Goal: Task Accomplishment & Management: Manage account settings

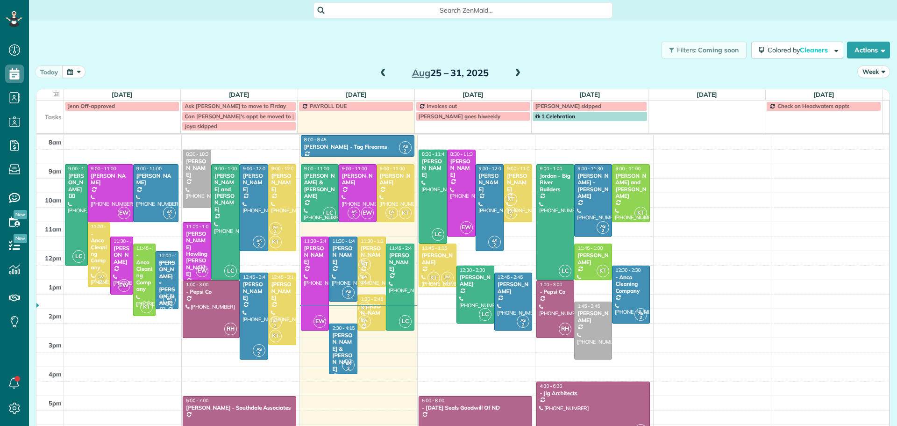
scroll to position [4, 4]
click at [513, 71] on span at bounding box center [518, 73] width 10 height 8
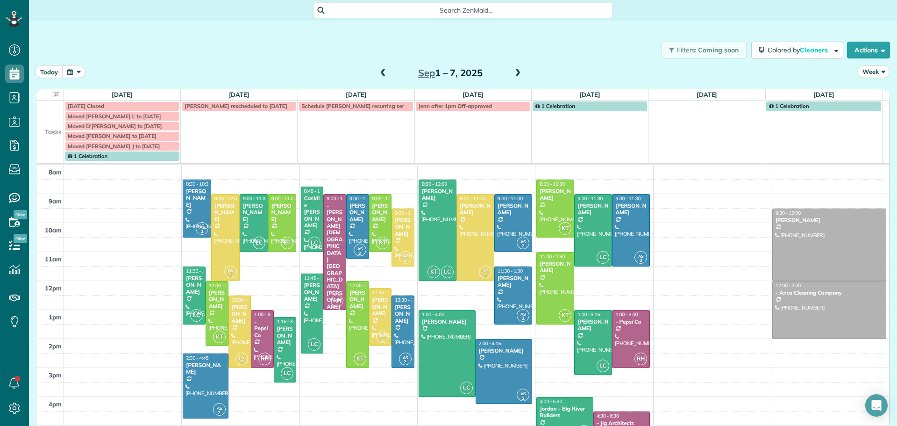
click at [380, 71] on span at bounding box center [383, 73] width 10 height 8
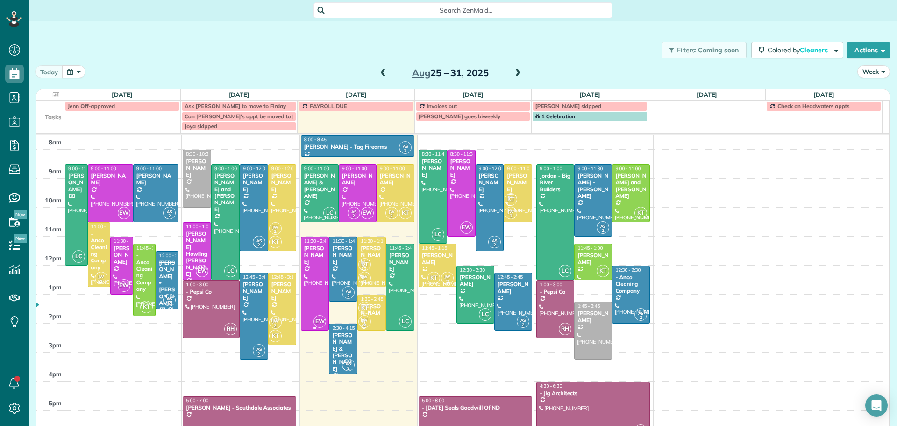
click at [307, 264] on div "[PERSON_NAME]" at bounding box center [315, 255] width 23 height 20
click at [309, 265] on div at bounding box center [315, 283] width 28 height 93
click at [308, 270] on div at bounding box center [315, 283] width 28 height 93
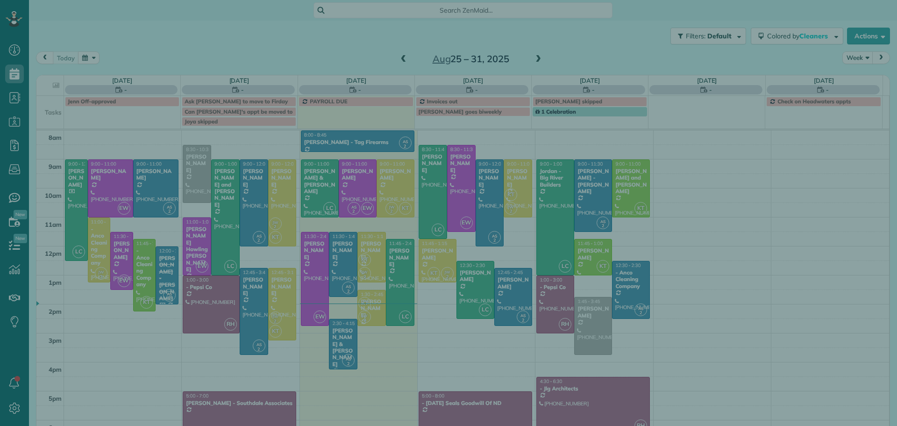
scroll to position [4, 4]
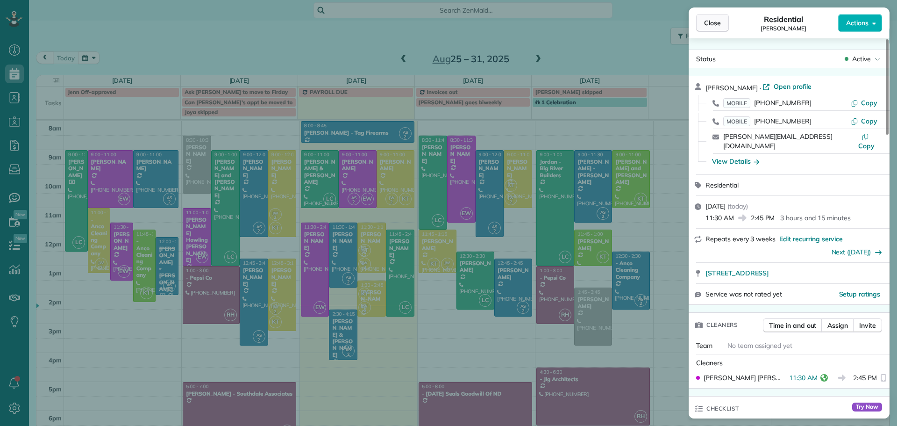
click at [713, 25] on span "Close" at bounding box center [712, 22] width 17 height 9
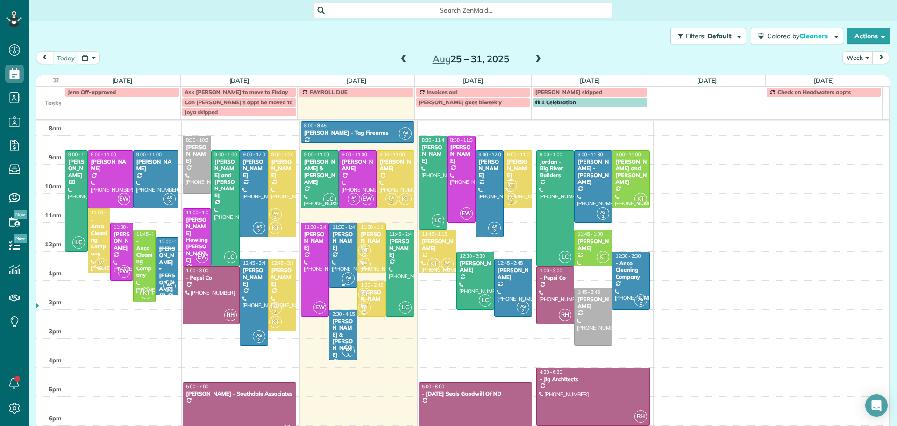
click at [340, 237] on div "[PERSON_NAME]" at bounding box center [343, 241] width 23 height 20
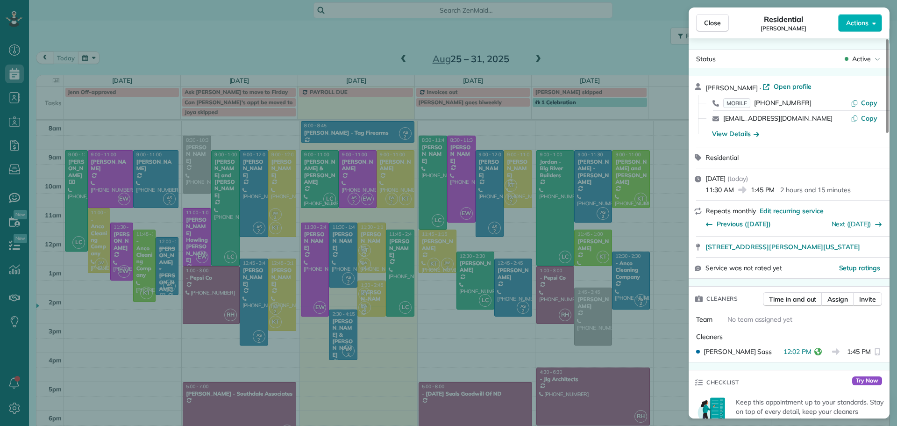
click at [339, 324] on div "Close Residential [PERSON_NAME] Actions Status Active [PERSON_NAME] · Open prof…" at bounding box center [448, 213] width 897 height 426
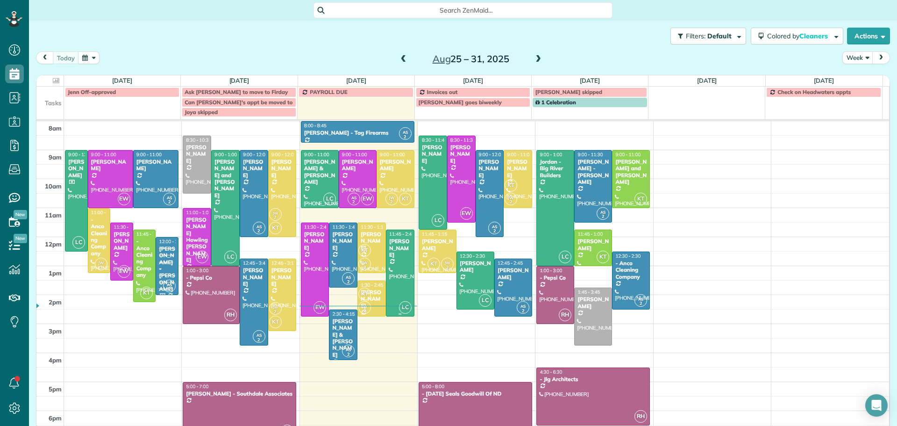
click at [396, 252] on div "[PERSON_NAME]" at bounding box center [400, 248] width 23 height 20
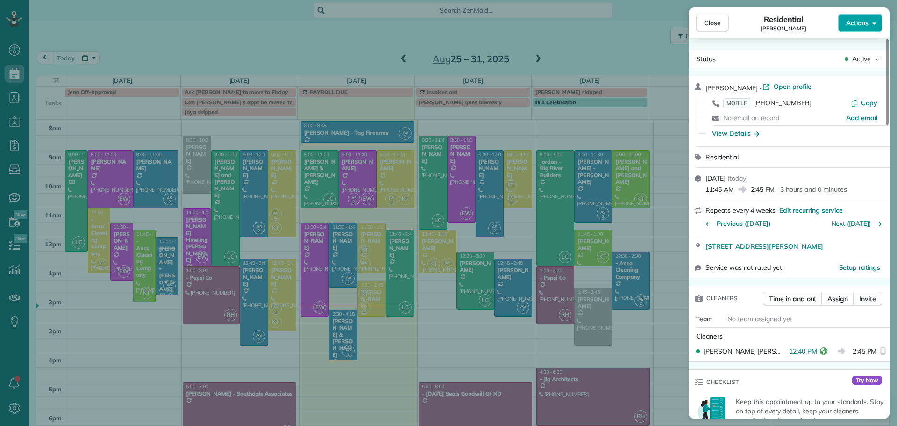
click at [855, 26] on span "Actions" at bounding box center [857, 22] width 22 height 9
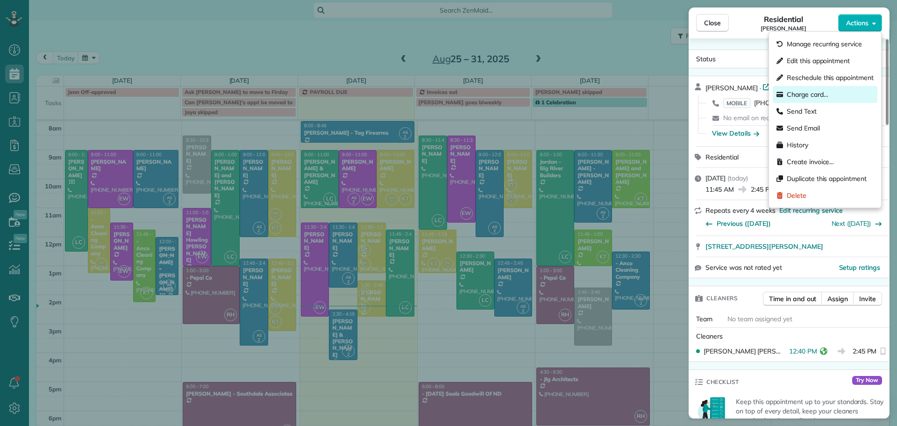
click at [804, 93] on span "Charge card…" at bounding box center [808, 94] width 42 height 9
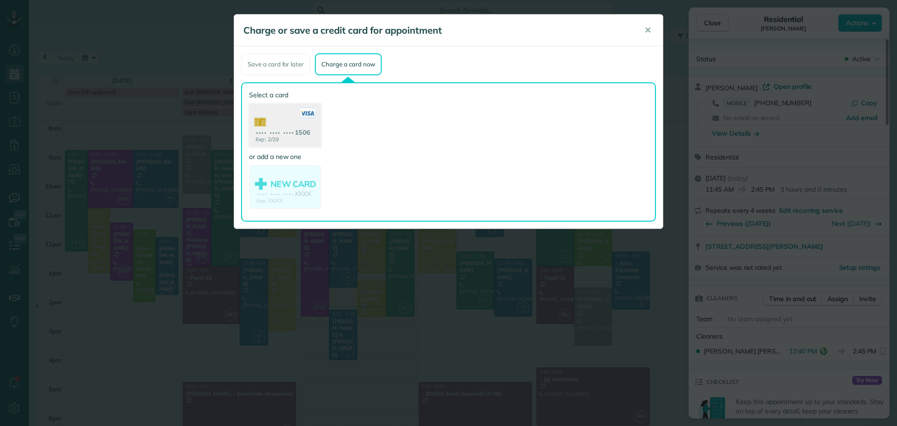
click at [284, 128] on use at bounding box center [285, 126] width 72 height 45
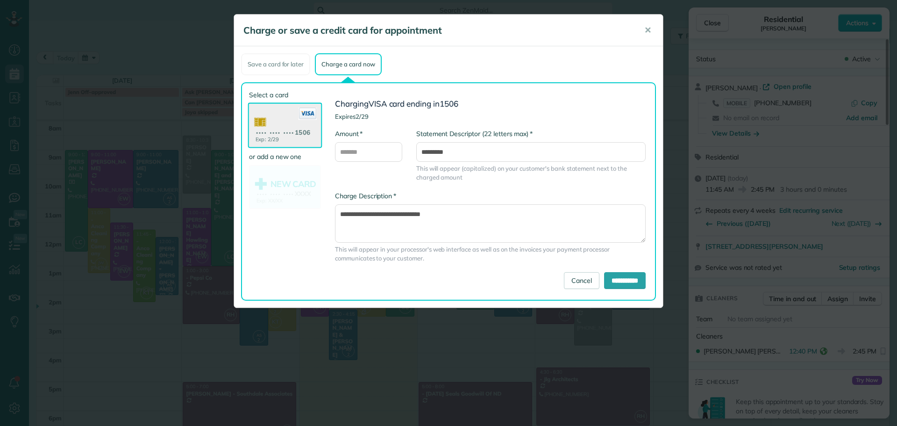
drag, startPoint x: 651, startPoint y: 29, endPoint x: 664, endPoint y: 42, distance: 18.5
click at [649, 29] on span "✕" at bounding box center [647, 30] width 7 height 11
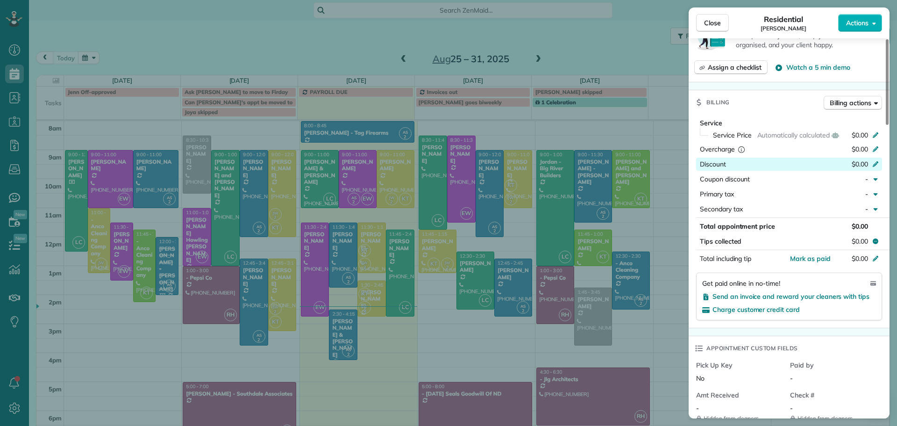
scroll to position [328, 0]
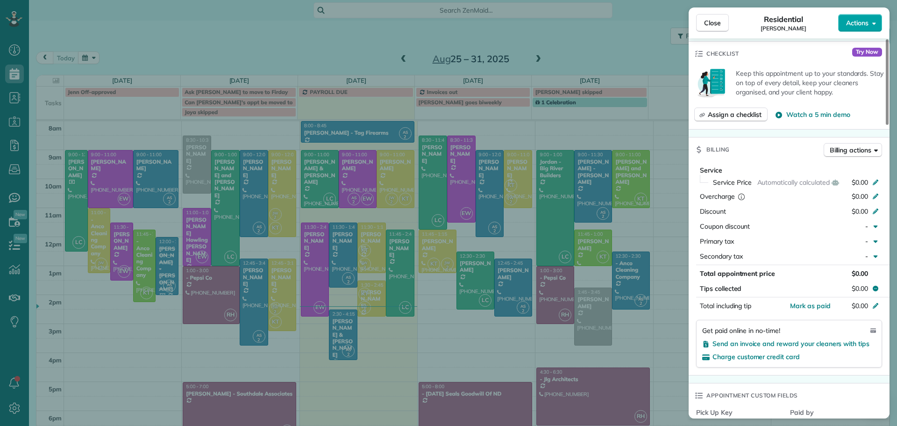
click at [858, 22] on span "Actions" at bounding box center [857, 22] width 22 height 9
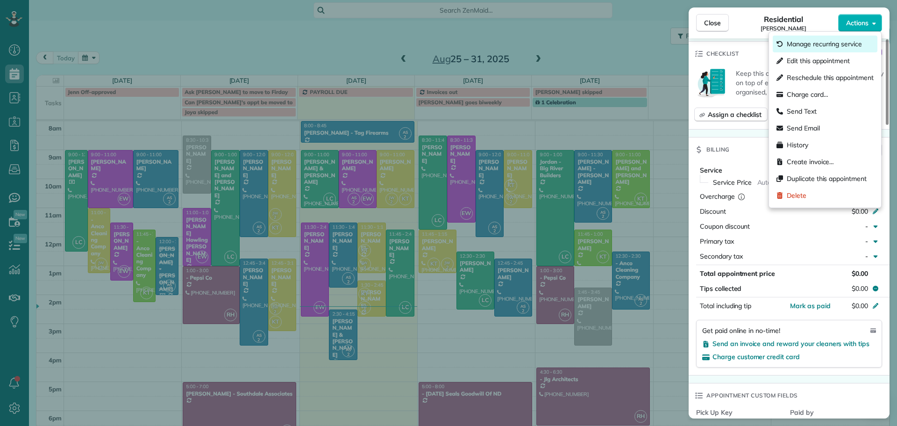
click at [804, 41] on span "Manage recurring service" at bounding box center [824, 43] width 75 height 9
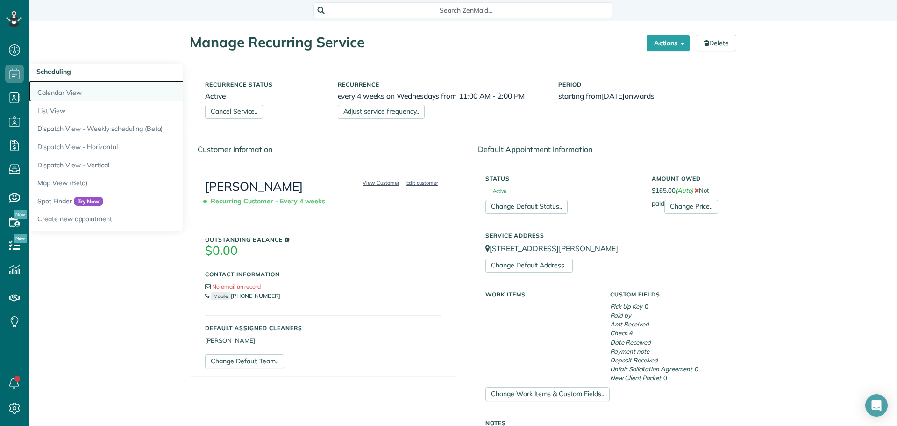
click at [69, 92] on link "Calendar View" at bounding box center [146, 90] width 234 height 21
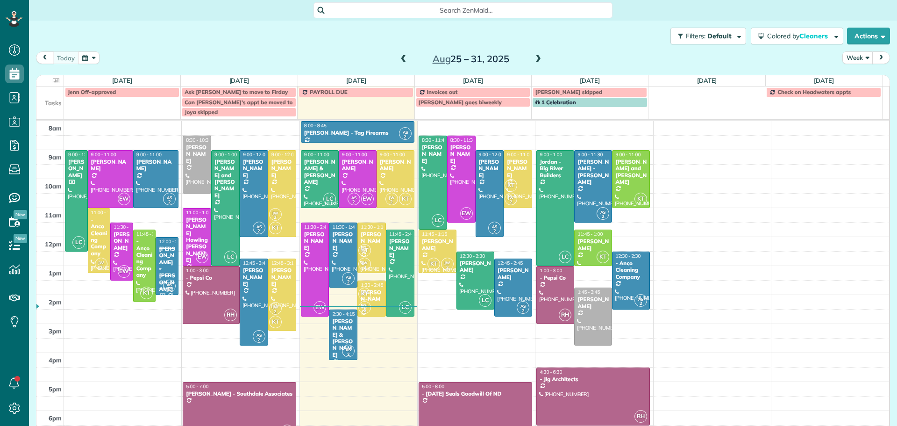
scroll to position [4, 4]
click at [389, 257] on div "[PERSON_NAME]" at bounding box center [400, 248] width 23 height 20
click at [0, 0] on div at bounding box center [0, 0] width 0 height 0
click at [392, 244] on div "[PERSON_NAME]" at bounding box center [400, 248] width 23 height 20
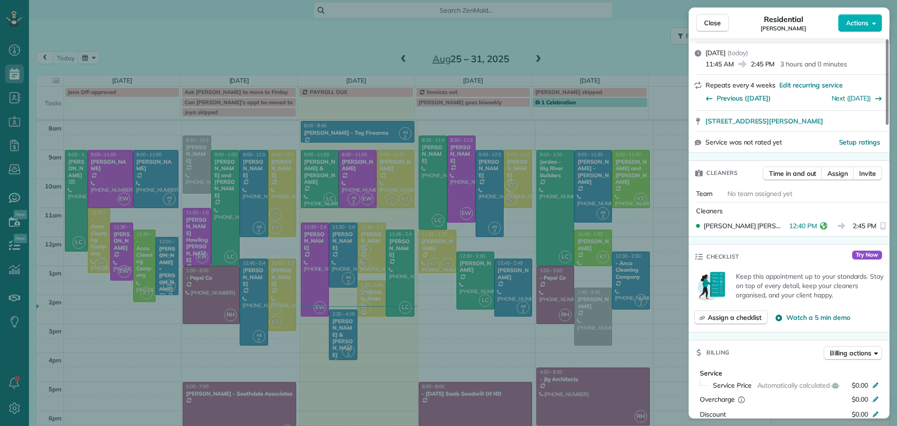
scroll to position [187, 0]
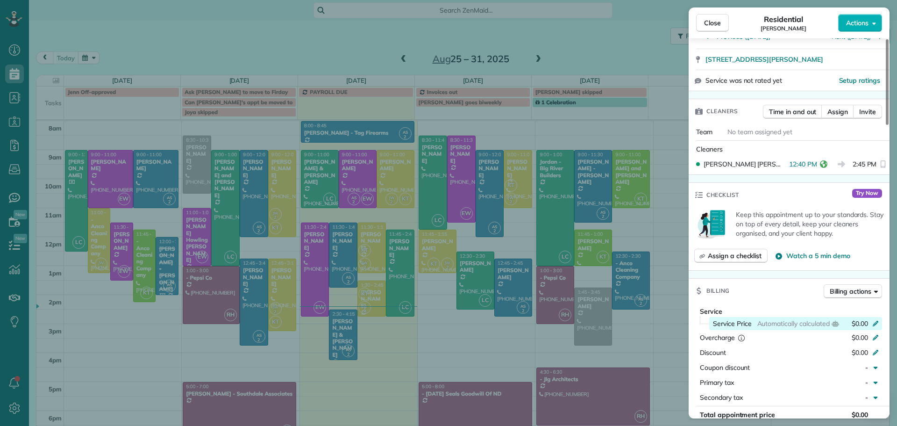
click at [873, 322] on icon at bounding box center [875, 322] width 7 height 7
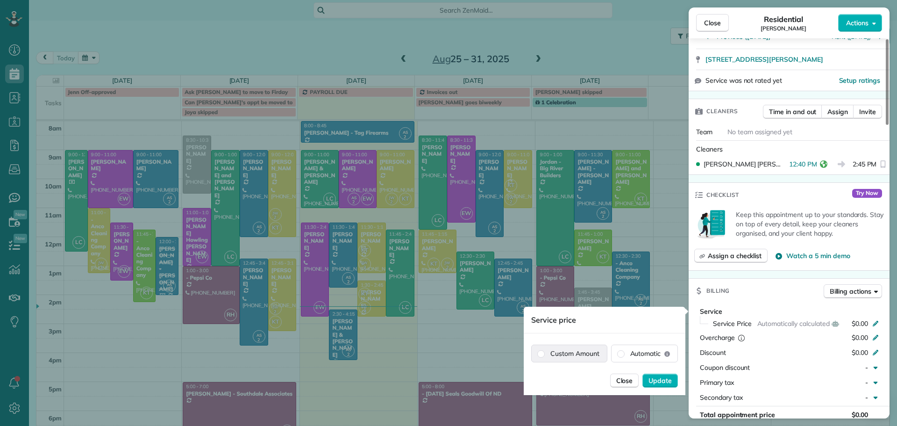
click at [585, 349] on label "Custom Amount" at bounding box center [569, 353] width 75 height 17
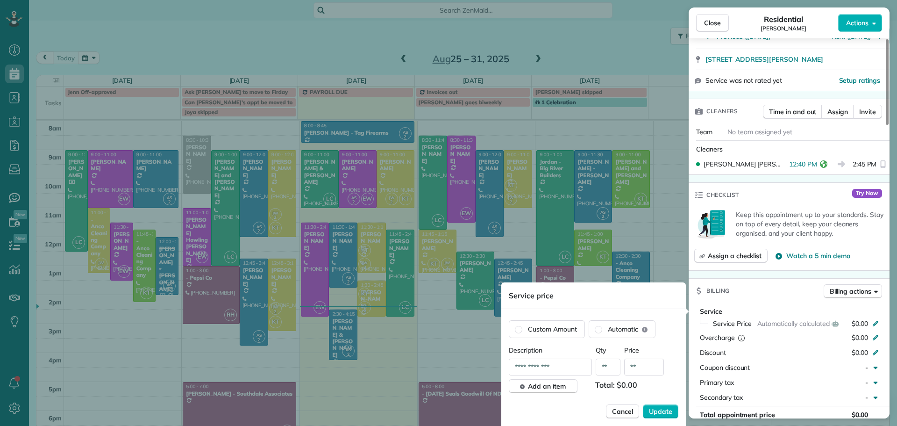
click at [648, 368] on input "**" at bounding box center [644, 366] width 40 height 17
type input "*******"
click at [659, 411] on span "Update" at bounding box center [660, 410] width 23 height 9
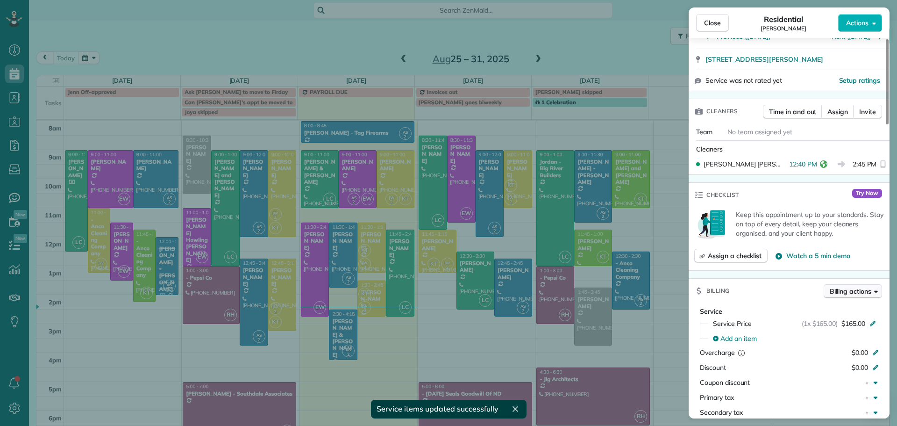
click at [859, 285] on button "Billing actions" at bounding box center [853, 291] width 58 height 14
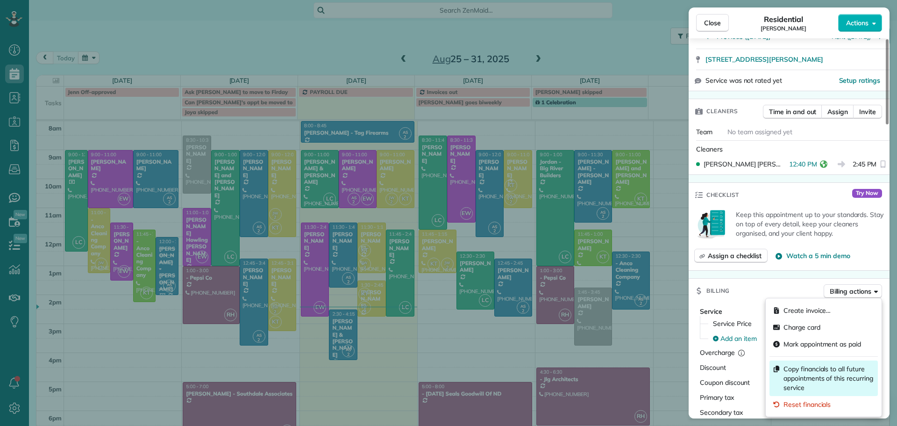
click at [811, 376] on span "Copy financials to all future appointments of this recurring service" at bounding box center [829, 378] width 91 height 28
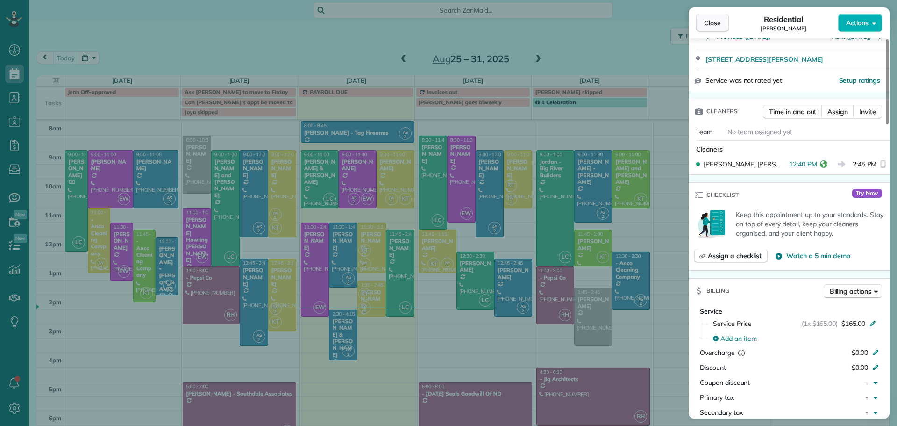
click at [712, 26] on span "Close" at bounding box center [712, 22] width 17 height 9
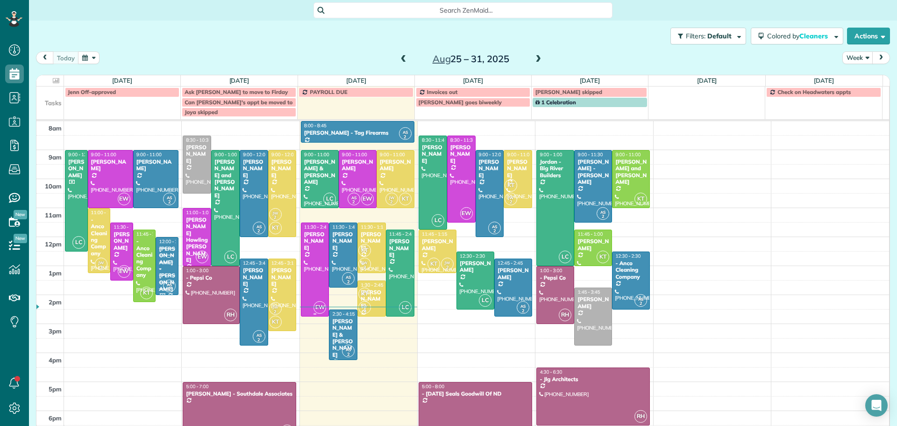
click at [308, 234] on div "[PERSON_NAME]" at bounding box center [315, 241] width 23 height 20
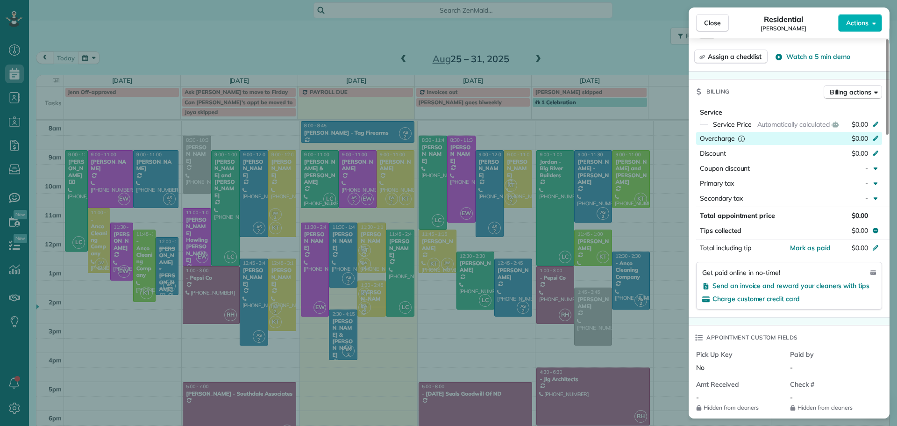
scroll to position [421, 0]
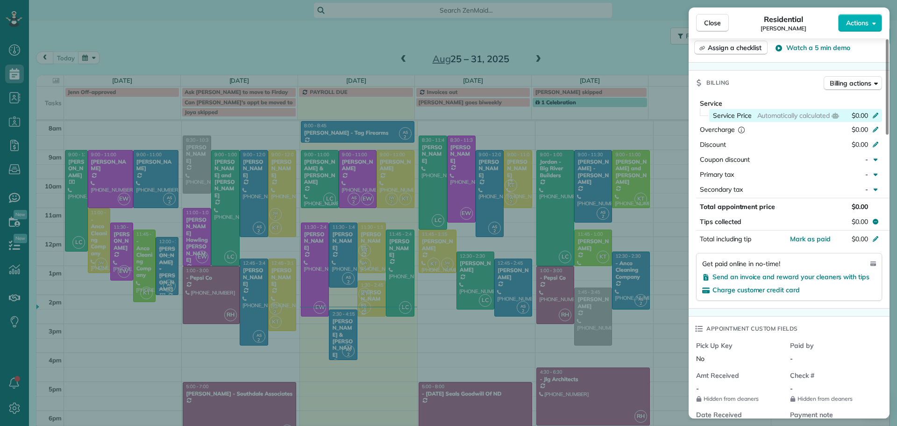
click at [875, 111] on icon at bounding box center [875, 114] width 7 height 7
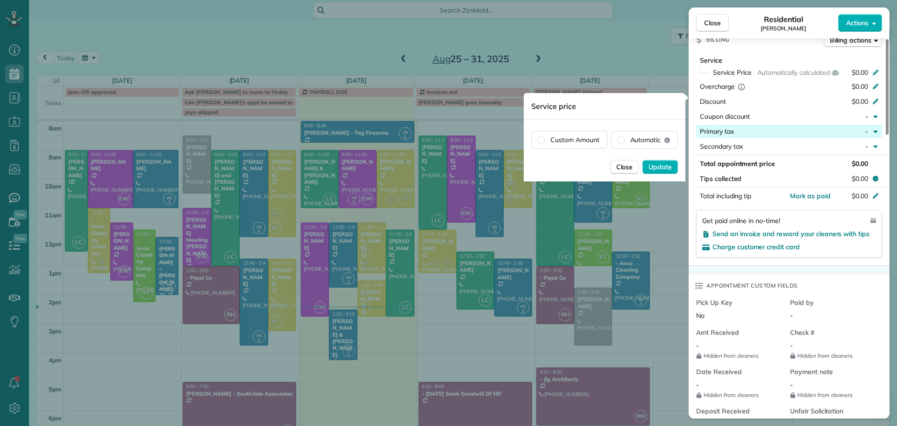
scroll to position [418, 0]
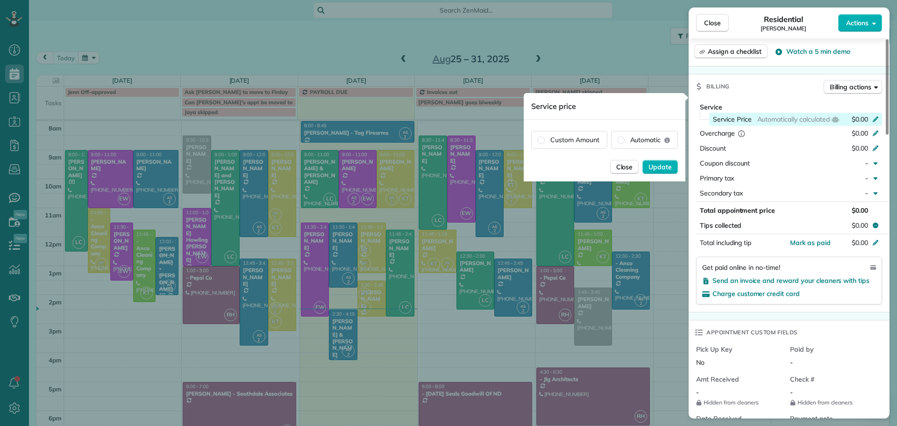
click at [877, 116] on icon at bounding box center [876, 119] width 6 height 6
click at [591, 139] on label "Custom Amount" at bounding box center [569, 139] width 75 height 17
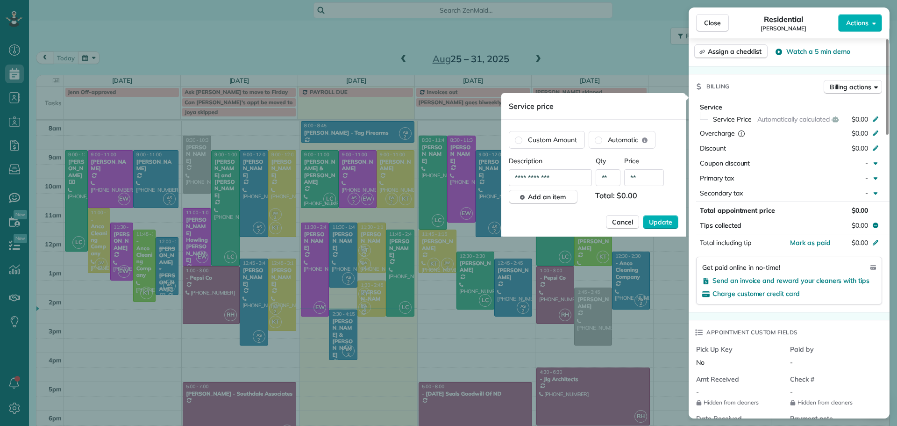
click at [645, 178] on input "**" at bounding box center [644, 177] width 40 height 17
type input "*******"
click at [655, 221] on span "Update" at bounding box center [660, 221] width 23 height 9
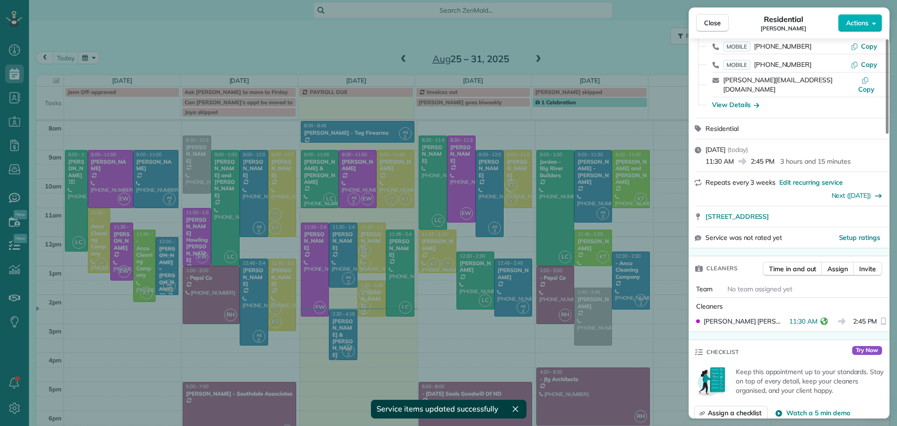
scroll to position [43, 0]
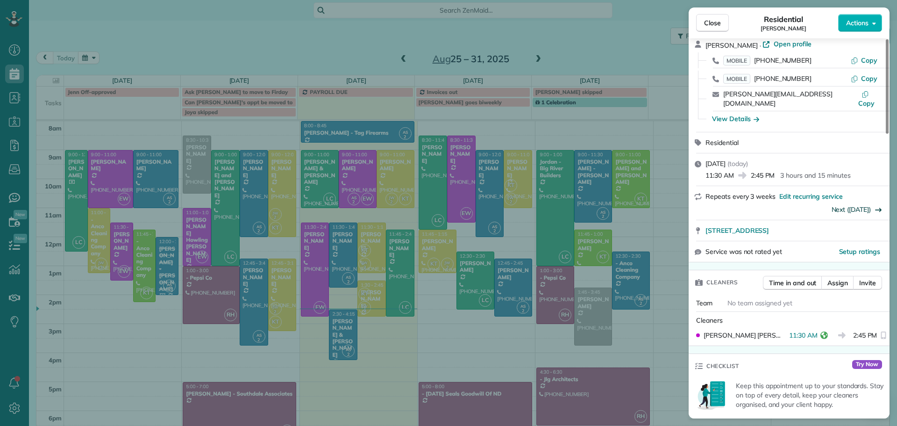
click at [864, 205] on link "Next ([DATE])" at bounding box center [852, 209] width 40 height 8
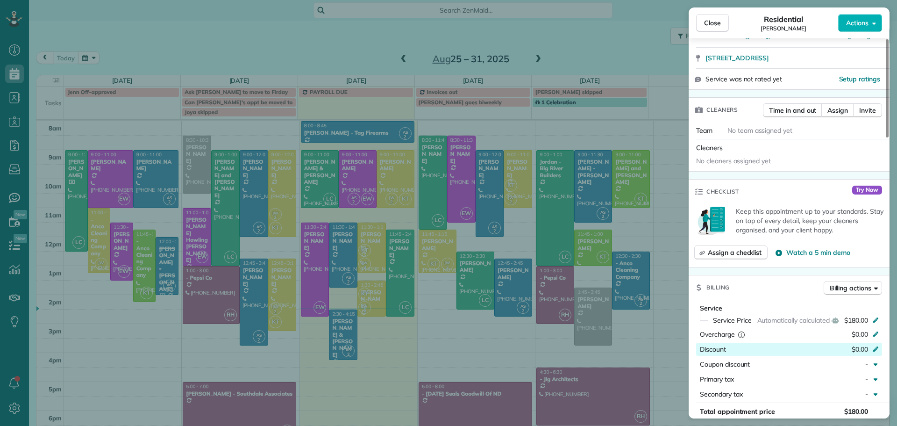
scroll to position [231, 0]
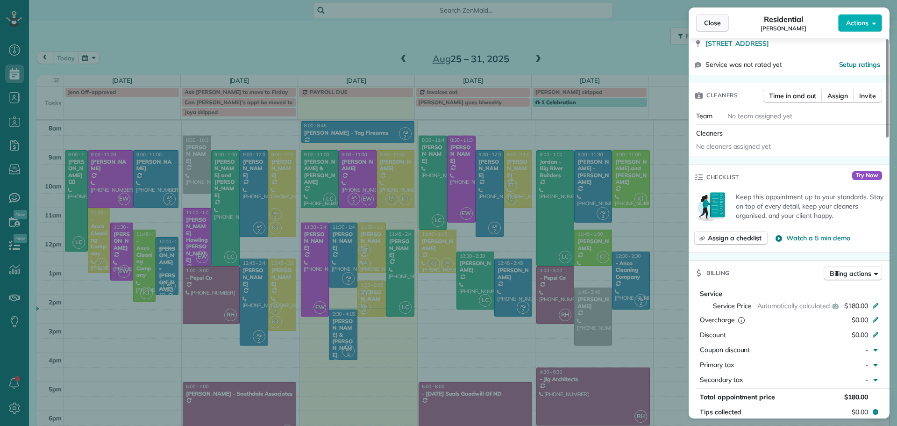
click at [714, 24] on span "Close" at bounding box center [712, 22] width 17 height 9
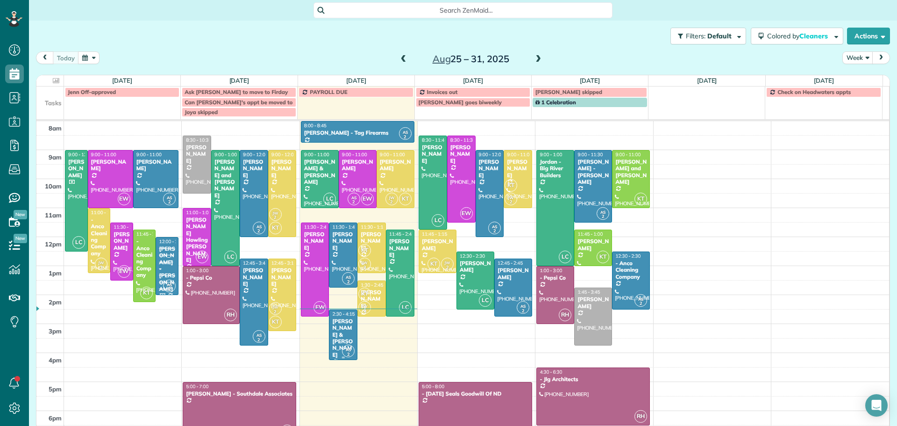
click at [337, 322] on div "[PERSON_NAME] & [PERSON_NAME]" at bounding box center [343, 338] width 23 height 40
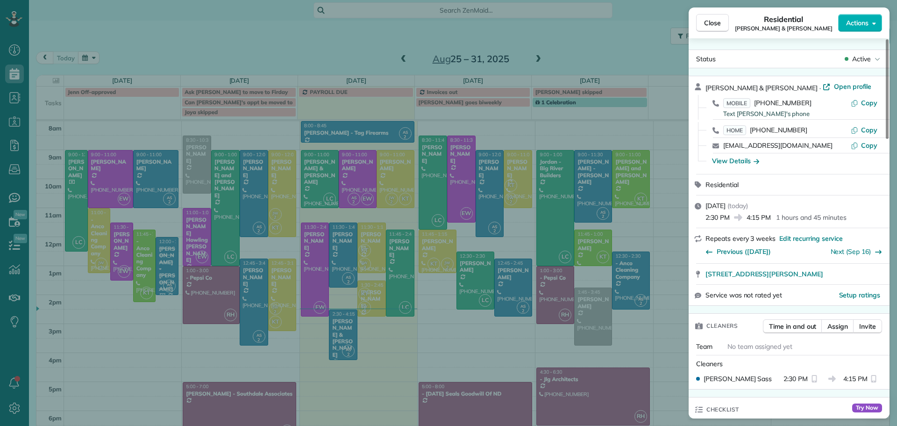
click at [335, 251] on div "Close Residential Diane & Tom Turck Actions Status Active Diane & Tom Turck · O…" at bounding box center [448, 213] width 897 height 426
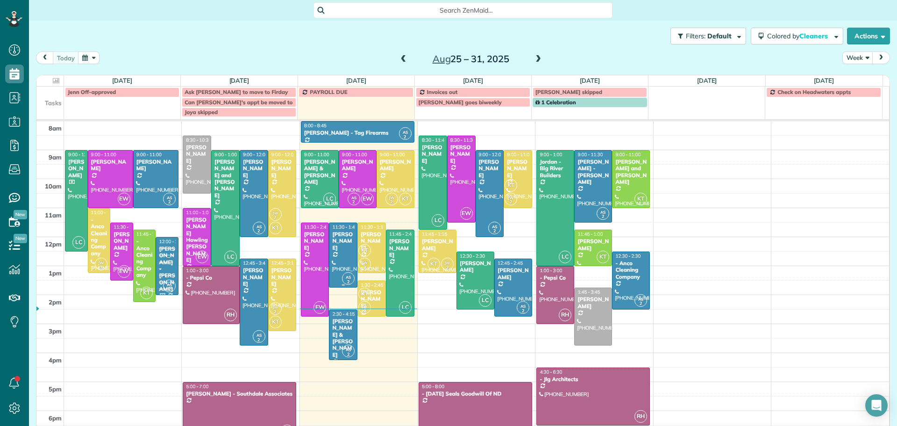
click at [335, 251] on div at bounding box center [343, 255] width 28 height 64
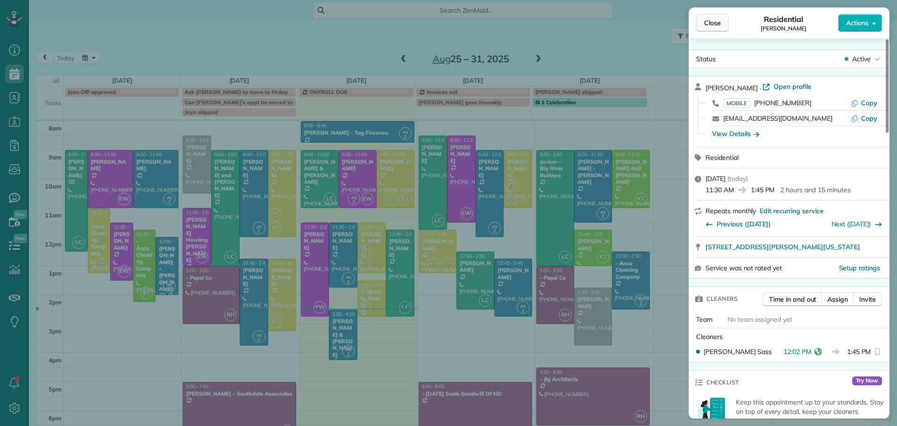
click at [709, 24] on span "Close" at bounding box center [712, 22] width 17 height 9
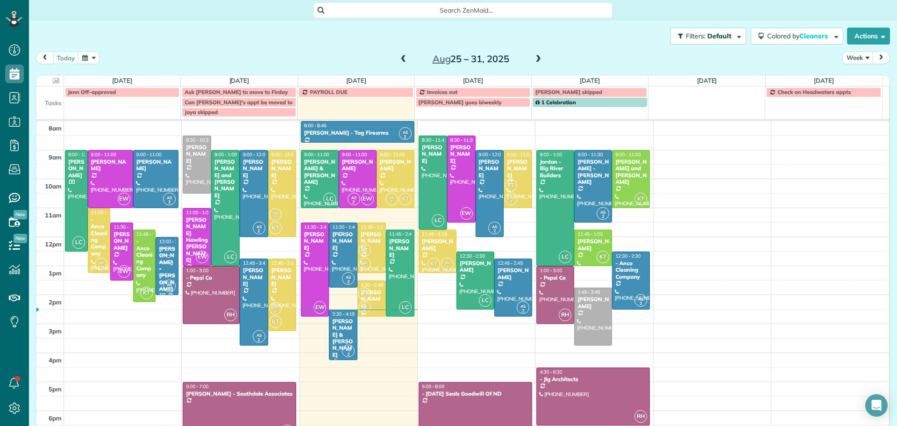
click at [534, 57] on span at bounding box center [538, 59] width 10 height 8
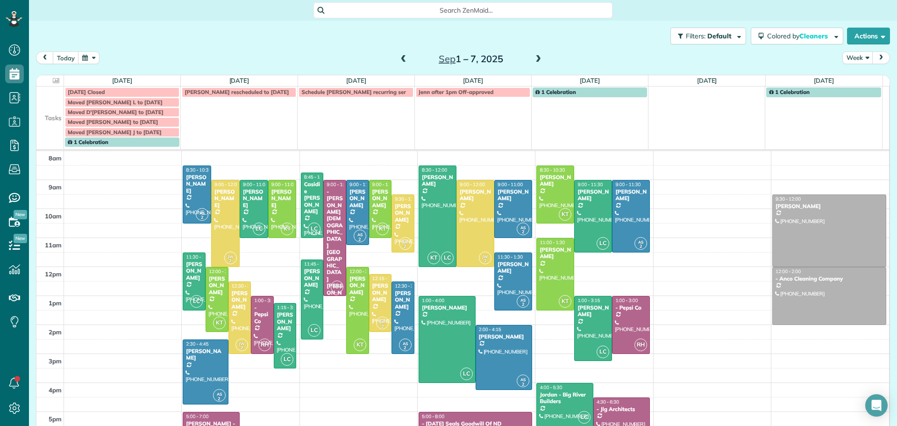
click at [399, 56] on span at bounding box center [404, 59] width 10 height 8
